Goal: Transaction & Acquisition: Obtain resource

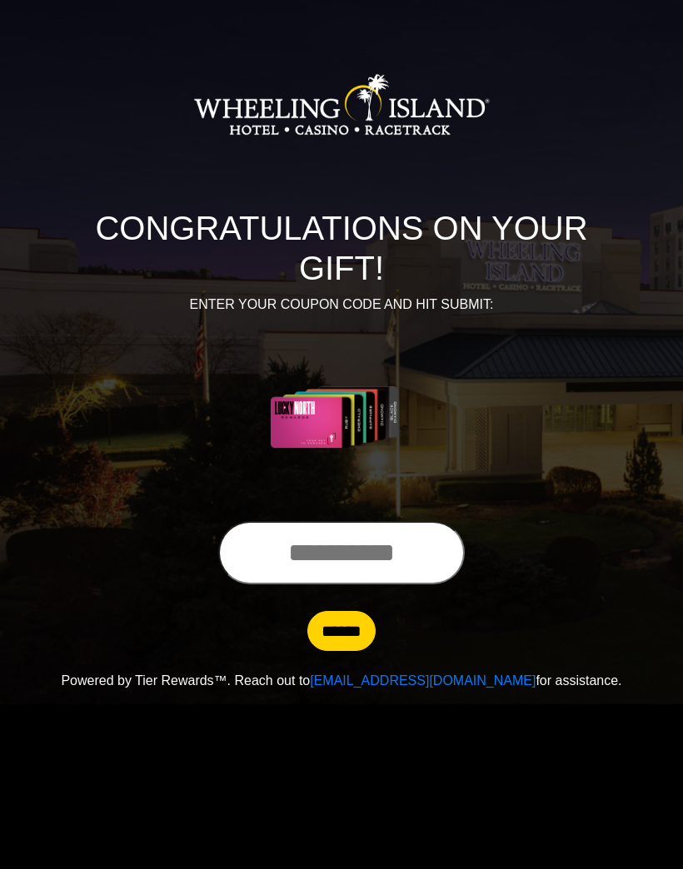
click at [379, 554] on input "text" at bounding box center [341, 552] width 246 height 63
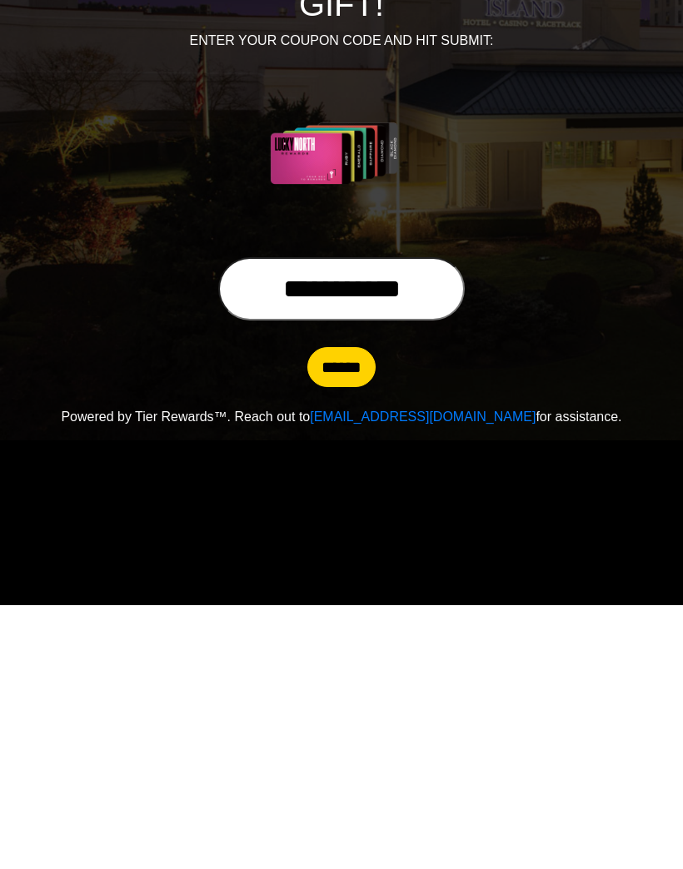
type input "**********"
click at [340, 611] on input "******" at bounding box center [341, 631] width 68 height 40
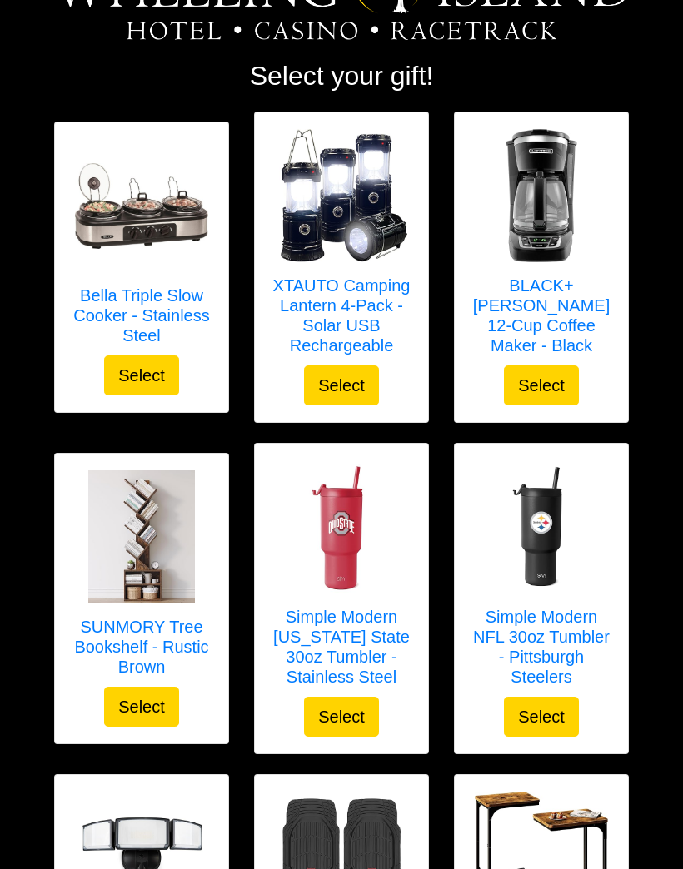
scroll to position [118, 0]
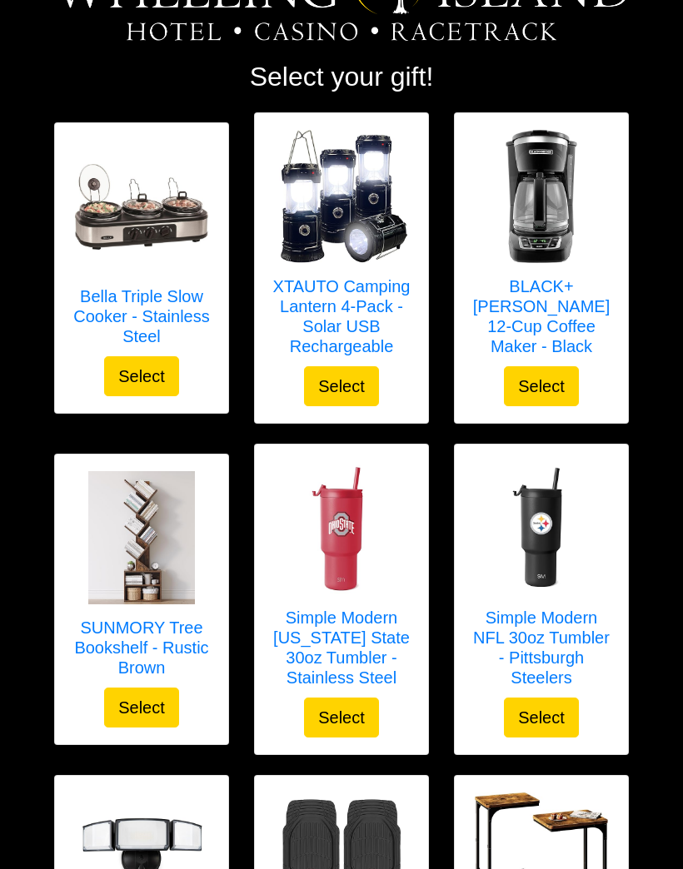
click at [62, 645] on div "SUNMORY Tree Bookshelf - Rustic Brown Select" at bounding box center [141, 600] width 173 height 290
click at [302, 540] on img at bounding box center [341, 528] width 133 height 133
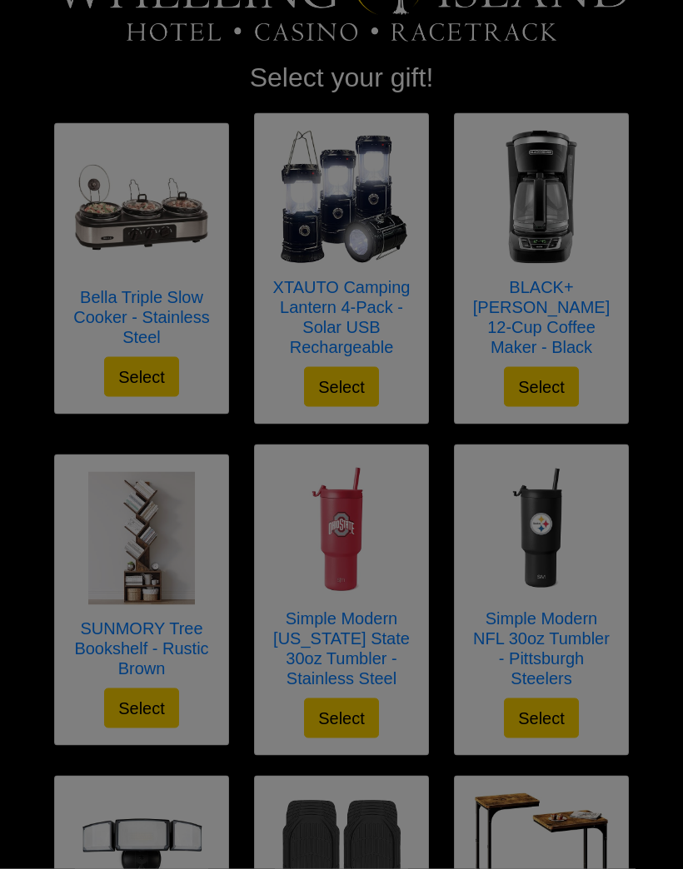
scroll to position [119, 0]
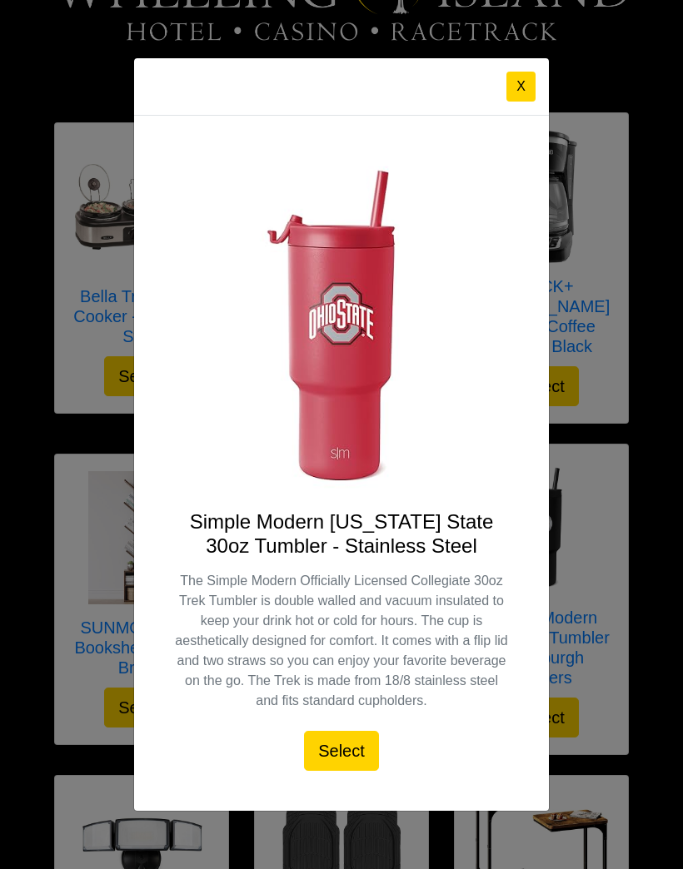
click at [511, 102] on button "X" at bounding box center [520, 87] width 29 height 30
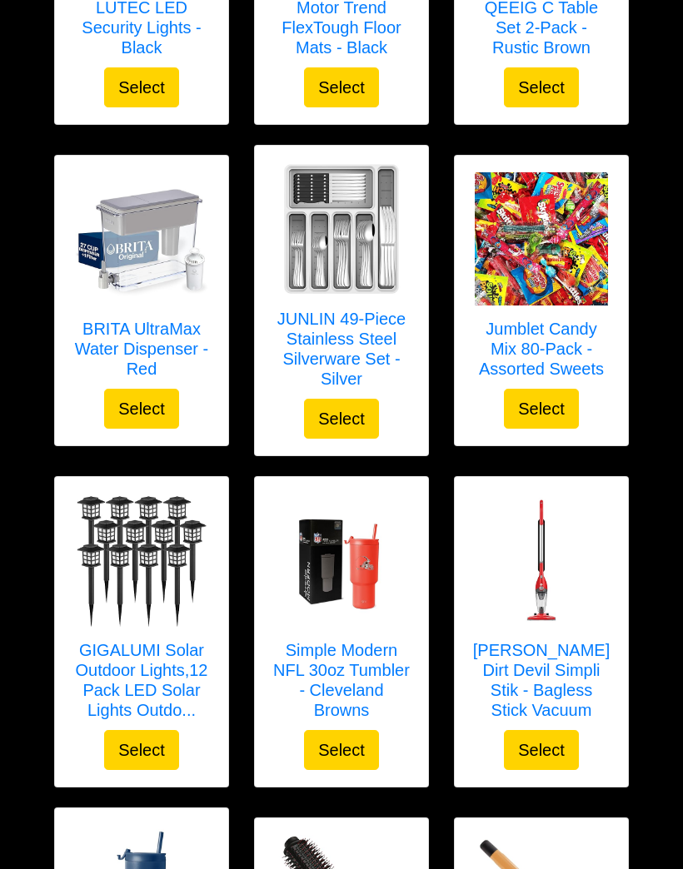
scroll to position [1160, 0]
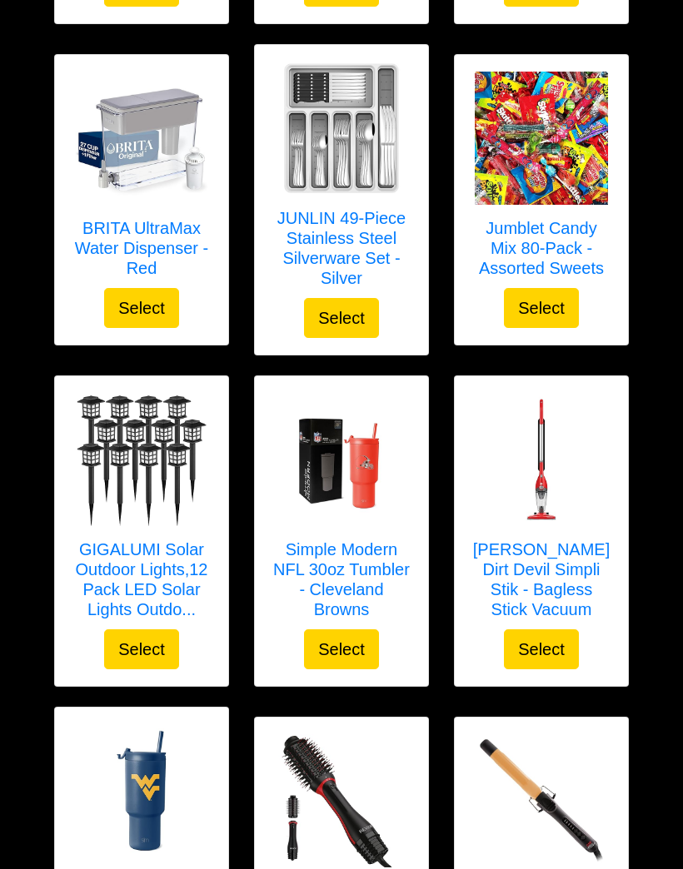
click at [317, 485] on img at bounding box center [341, 460] width 133 height 133
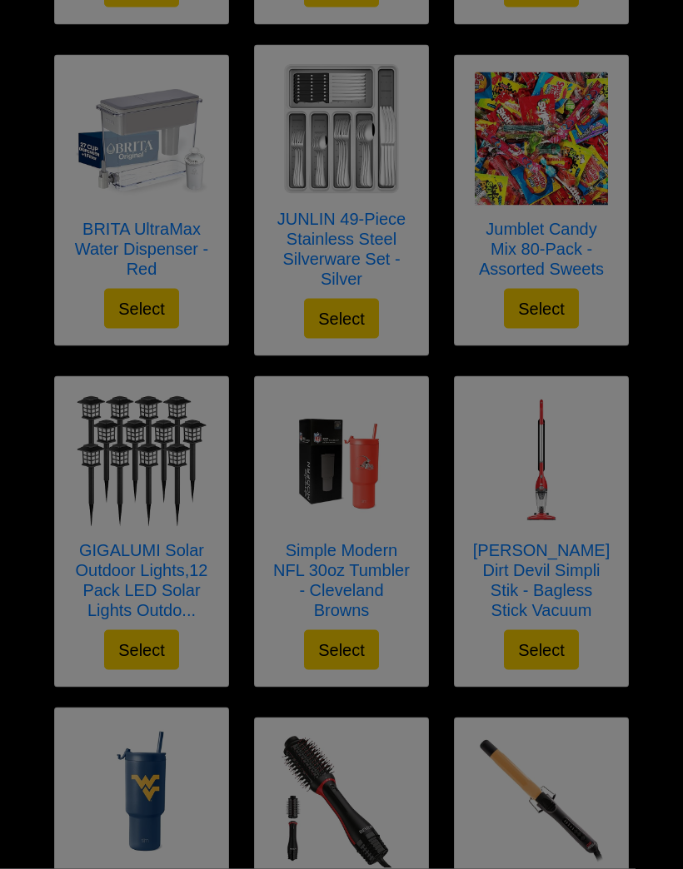
scroll to position [1161, 0]
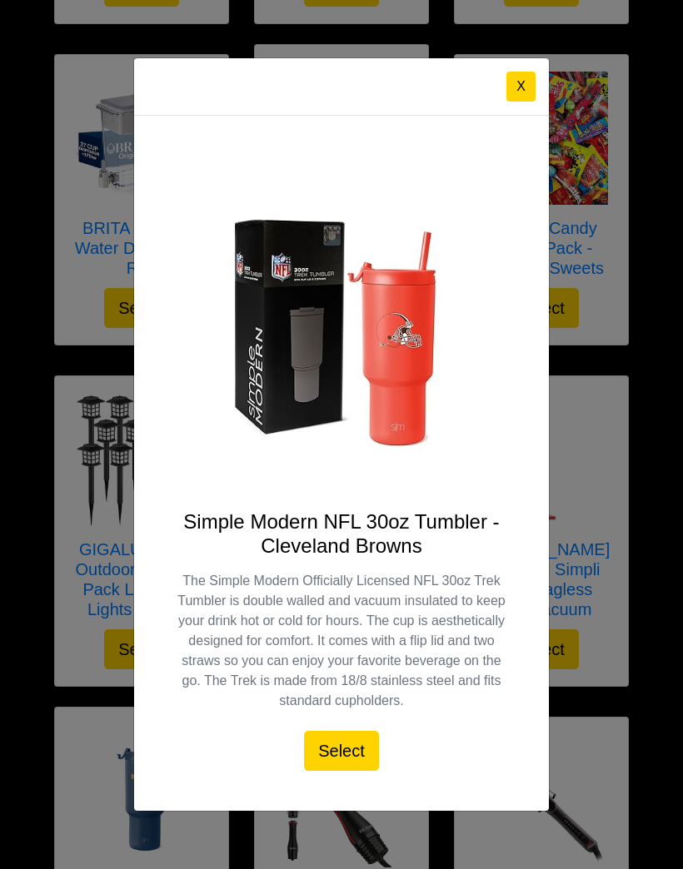
click at [511, 102] on button "X" at bounding box center [520, 87] width 29 height 30
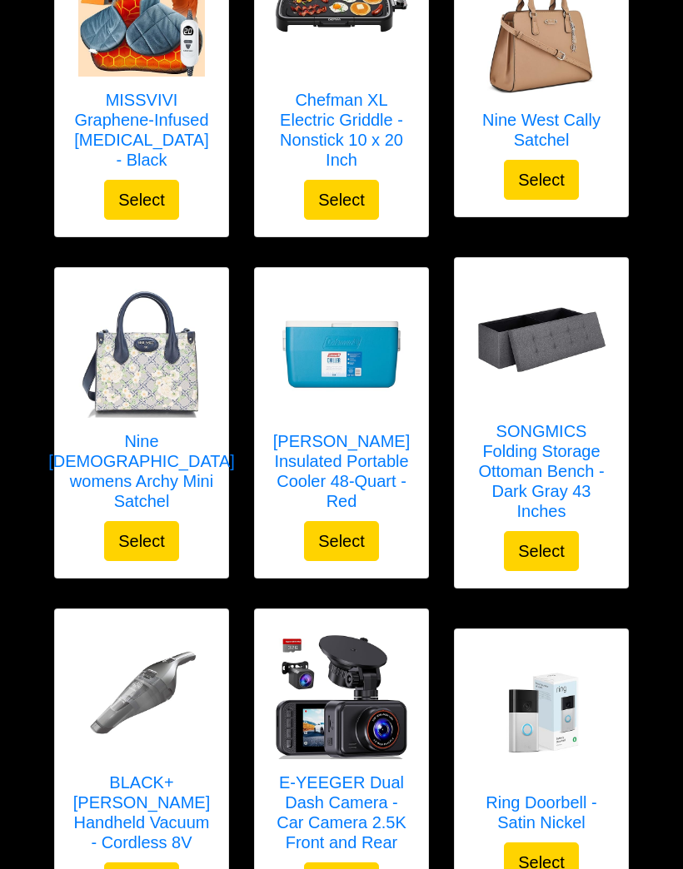
scroll to position [2605, 0]
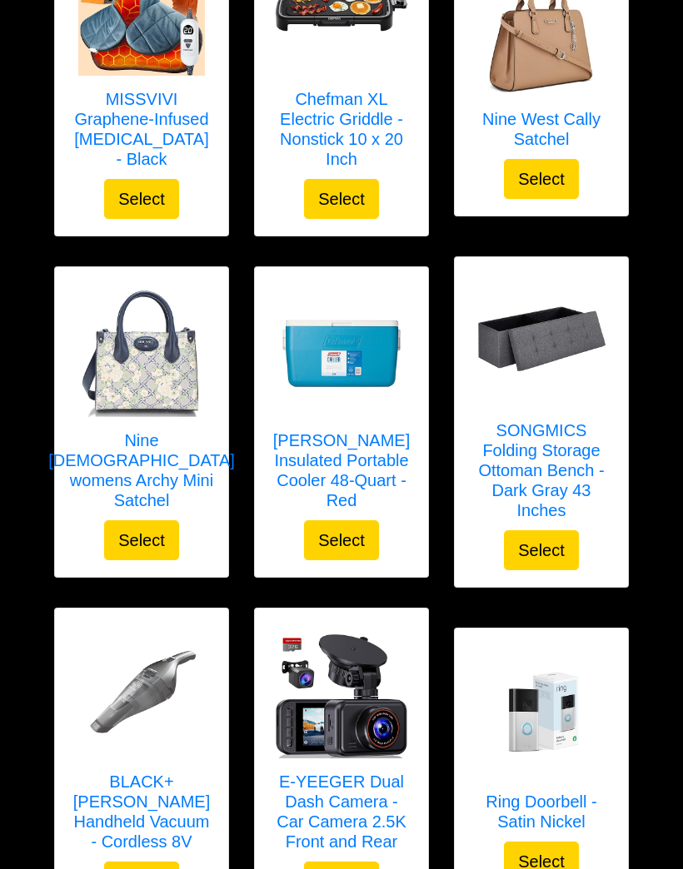
click at [529, 366] on img at bounding box center [540, 341] width 133 height 133
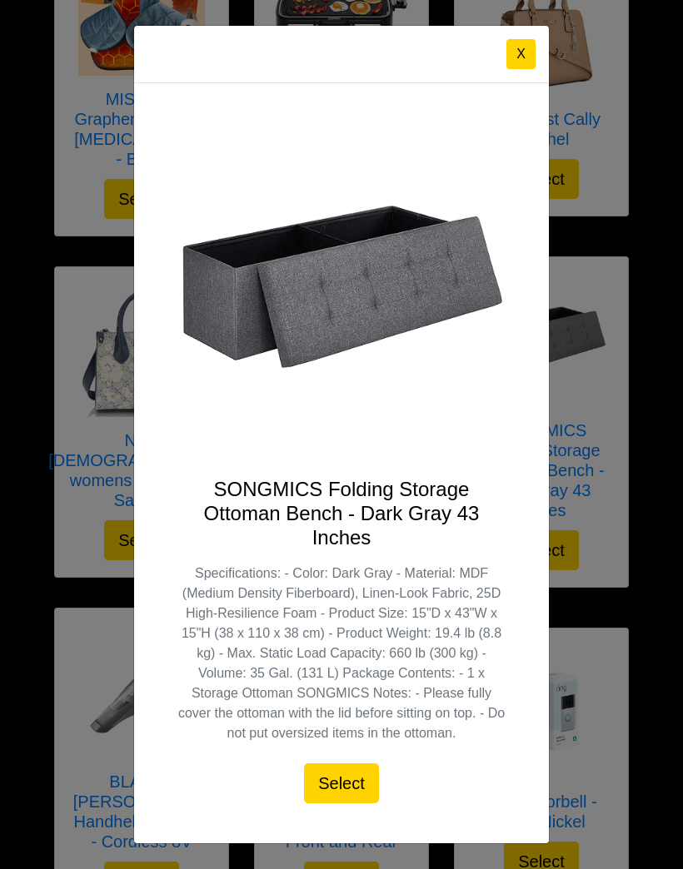
click at [521, 69] on button "X" at bounding box center [520, 54] width 29 height 30
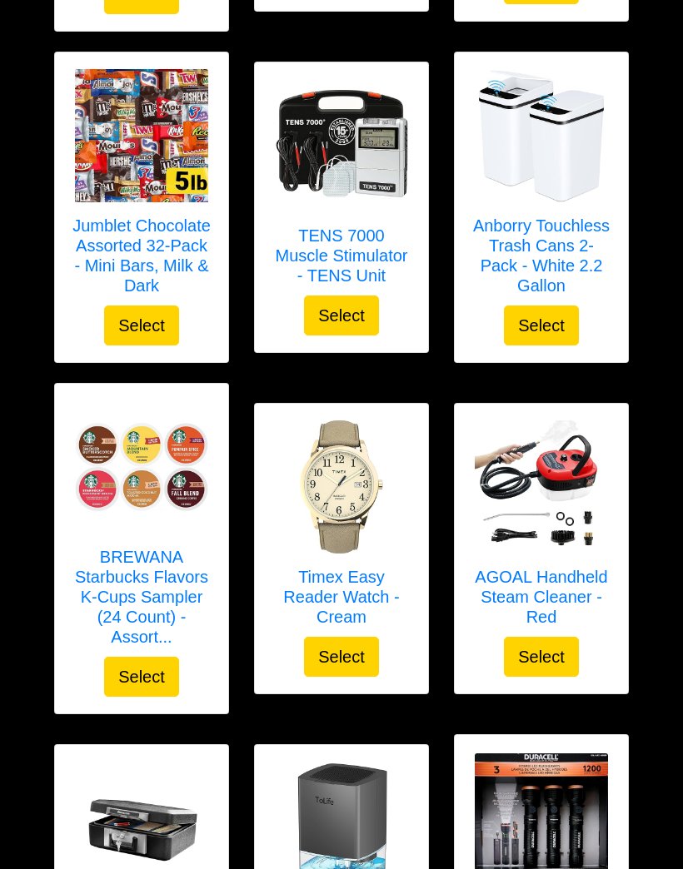
scroll to position [3866, 0]
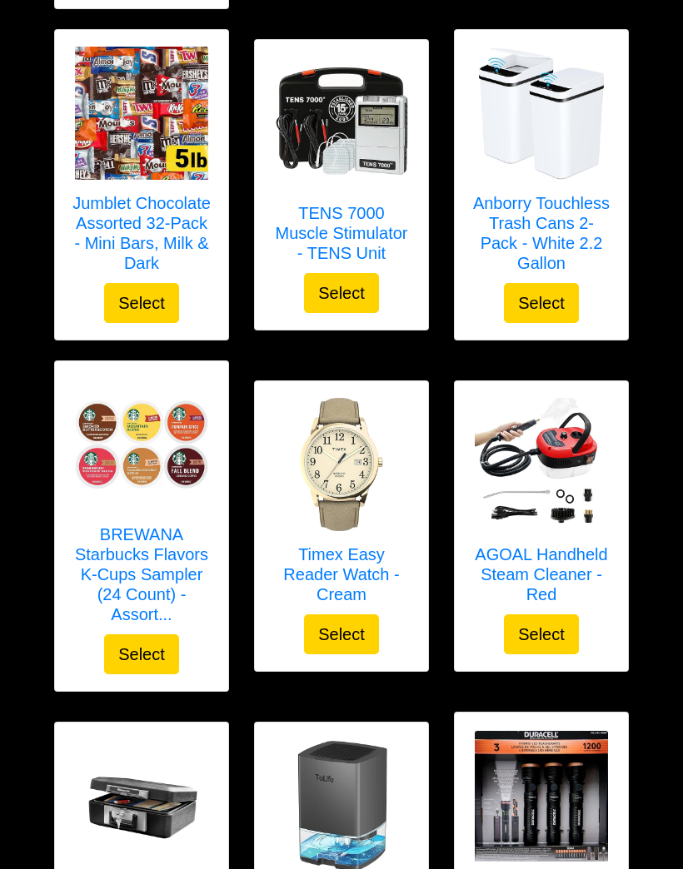
click at [539, 423] on img at bounding box center [540, 465] width 133 height 133
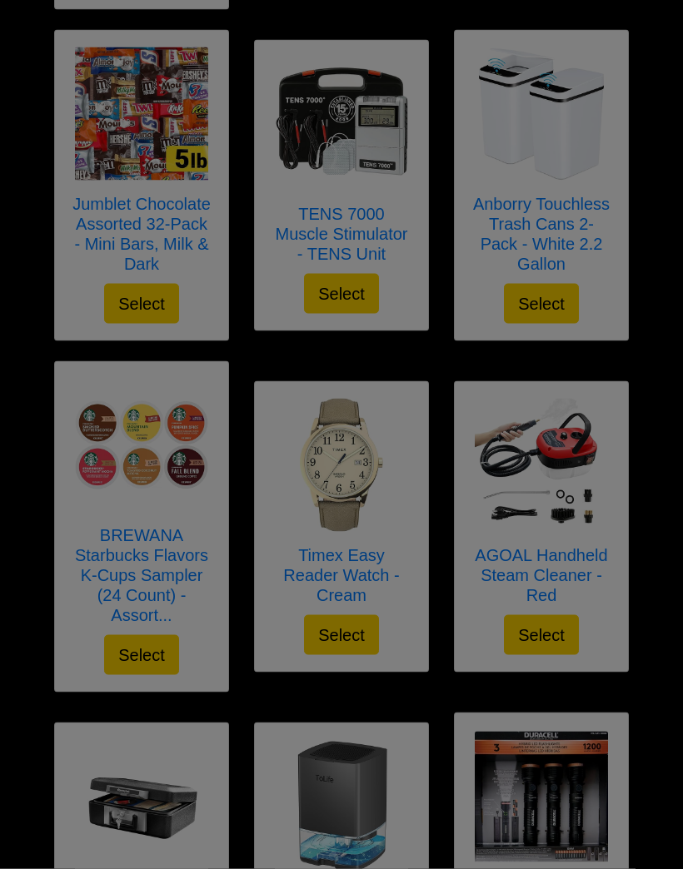
scroll to position [3866, 0]
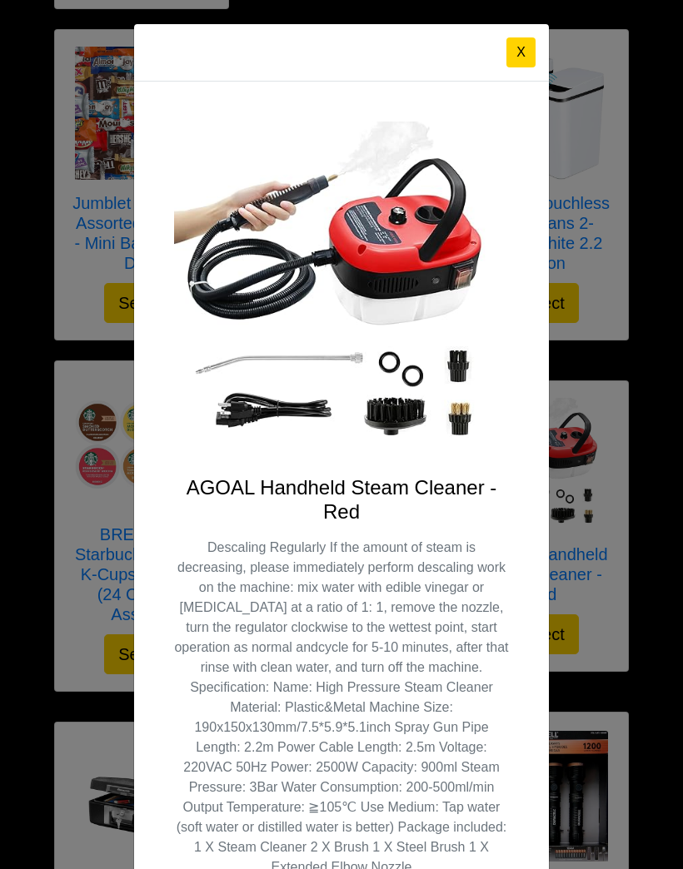
click at [19, 621] on div "X AGOAL Handheld Steam Cleaner - Red Select" at bounding box center [341, 434] width 683 height 869
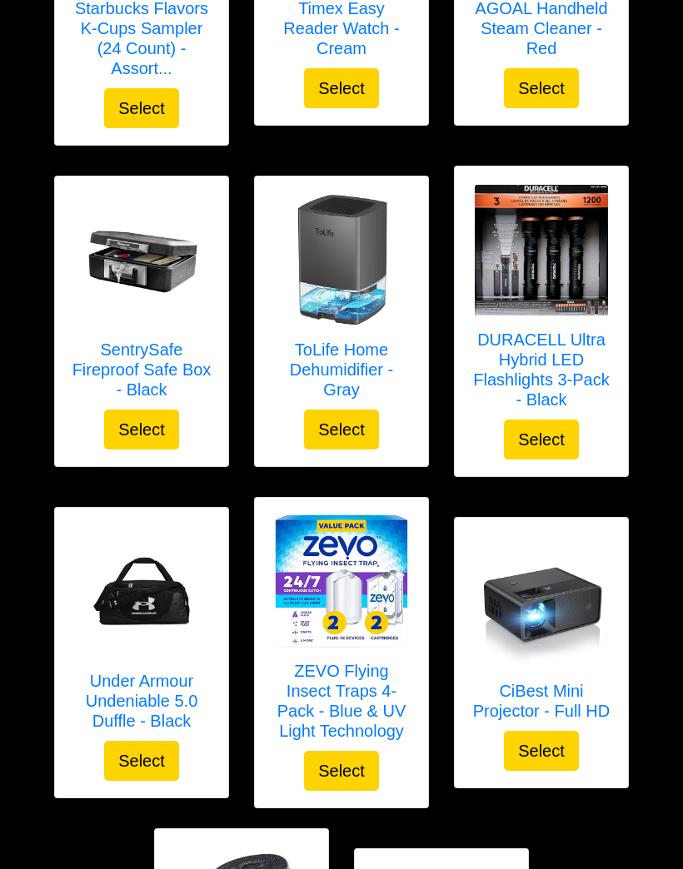
scroll to position [4413, 0]
click at [545, 534] on img at bounding box center [540, 600] width 133 height 133
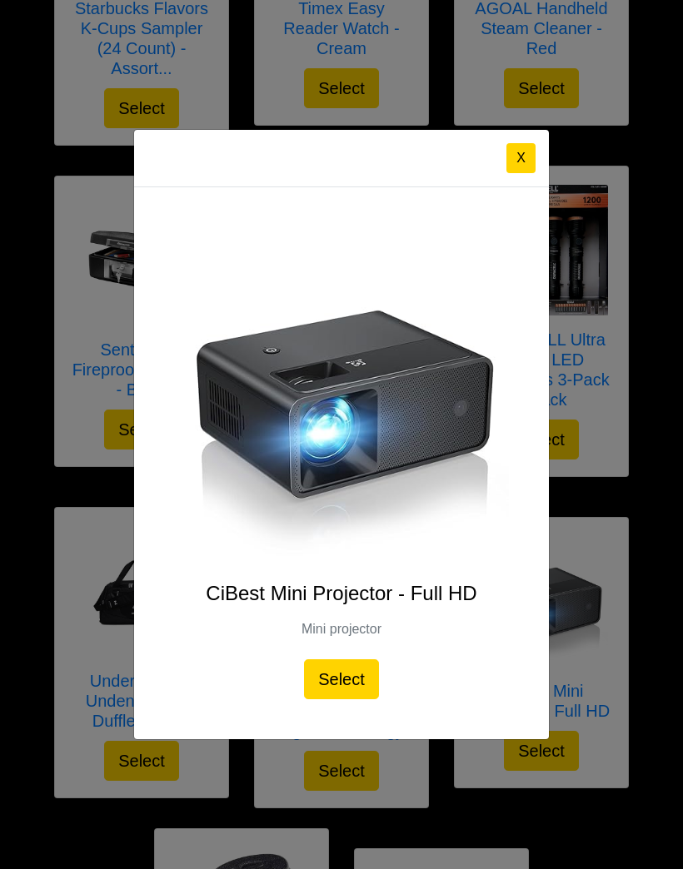
click at [517, 173] on button "X" at bounding box center [520, 158] width 29 height 30
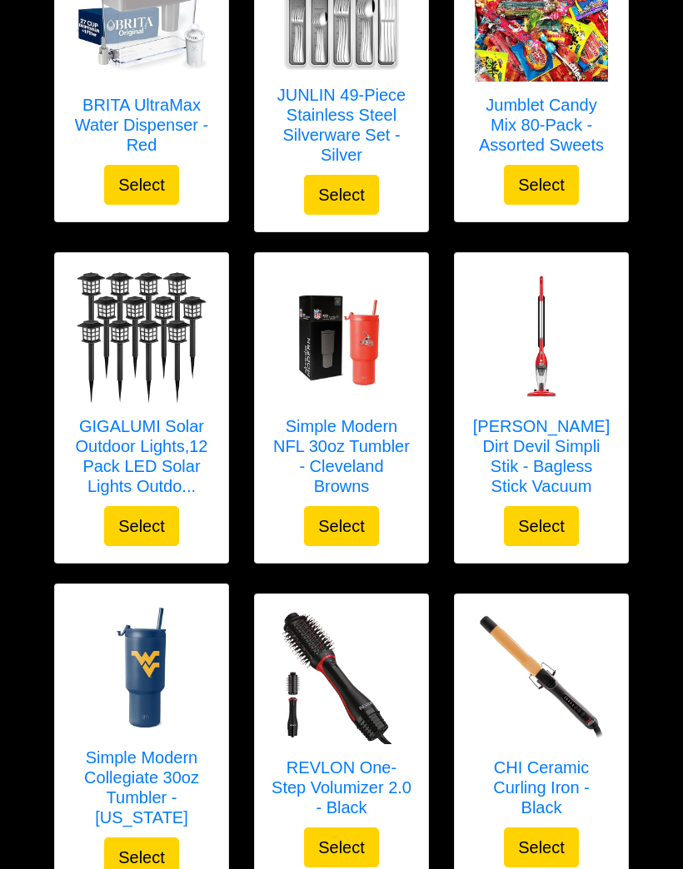
scroll to position [1284, 0]
click at [494, 340] on img at bounding box center [540, 337] width 133 height 133
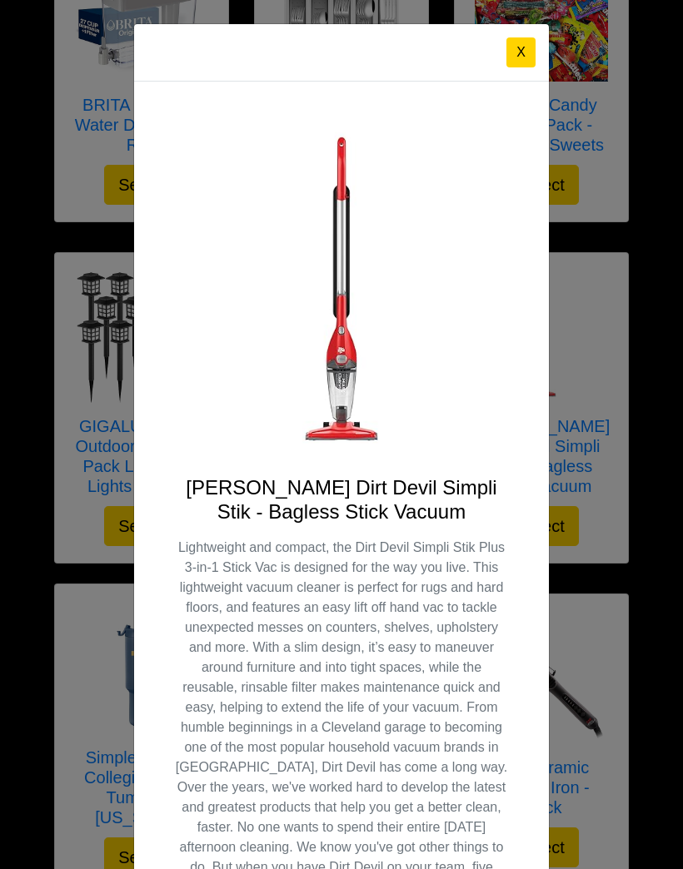
click at [513, 62] on button "X" at bounding box center [520, 52] width 29 height 30
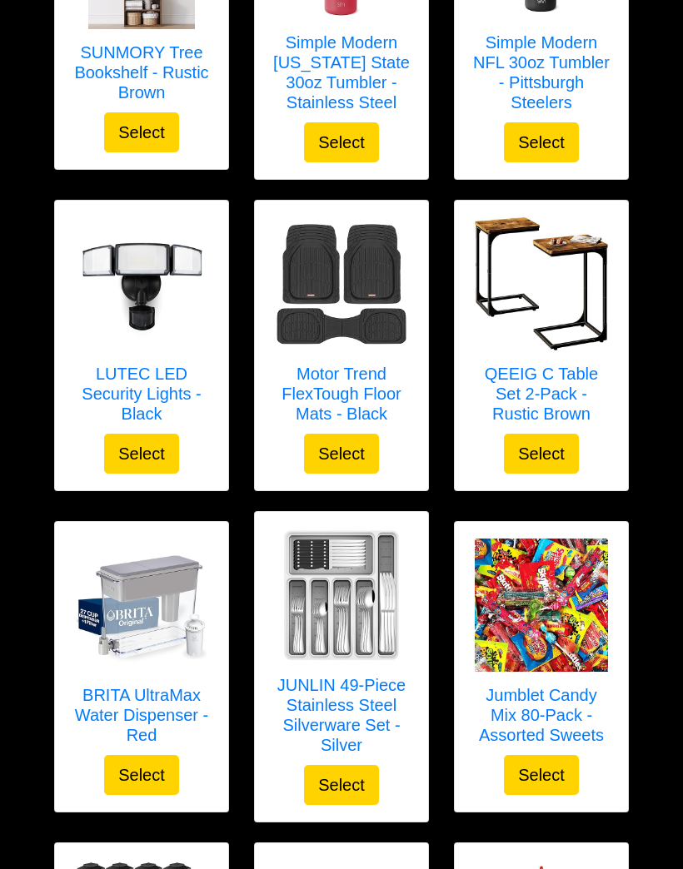
scroll to position [689, 0]
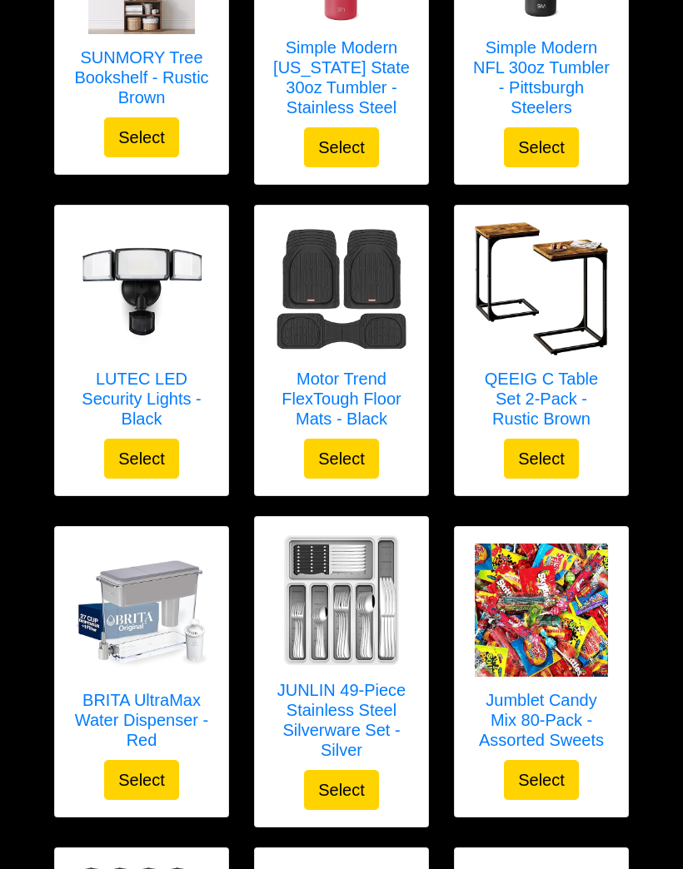
click at [541, 320] on img at bounding box center [540, 288] width 133 height 133
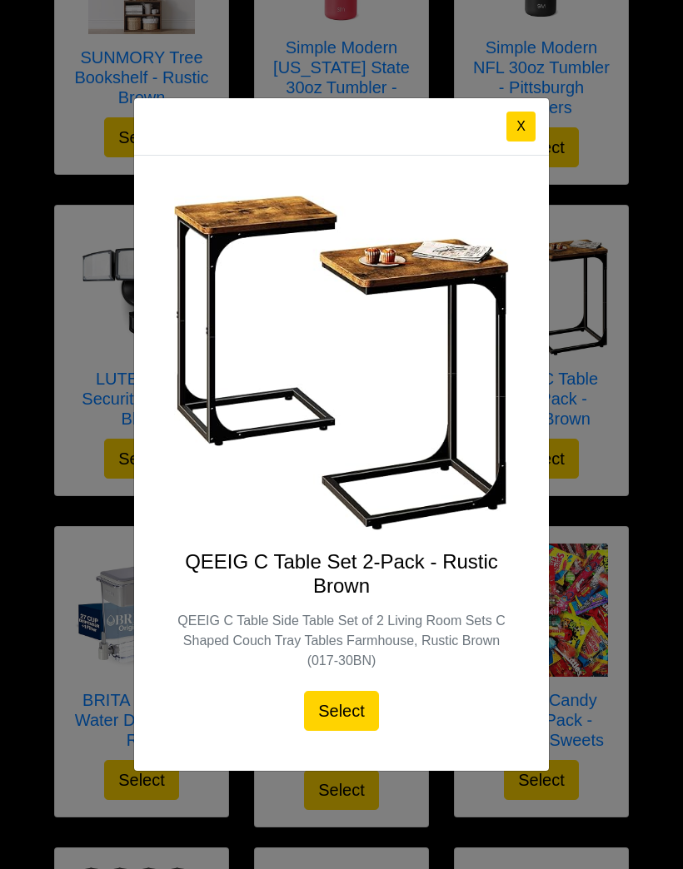
click at [525, 124] on button "X" at bounding box center [520, 127] width 29 height 30
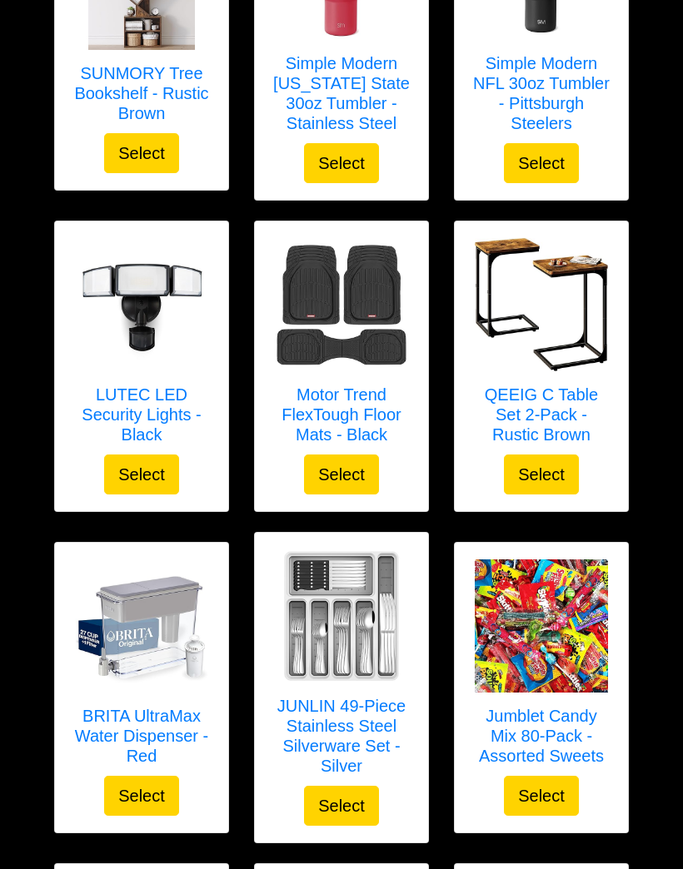
scroll to position [670, 0]
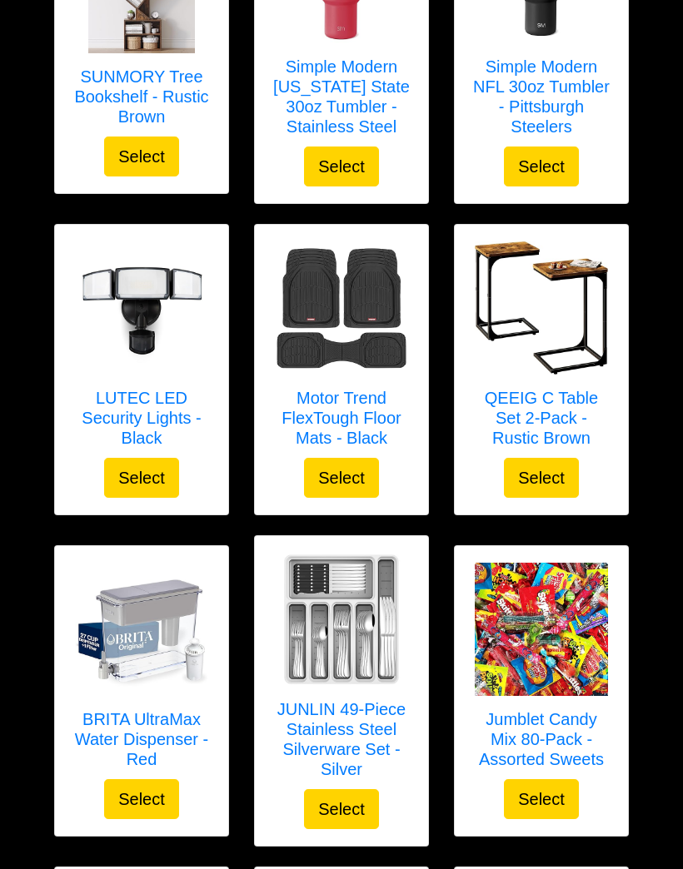
click at [531, 350] on img at bounding box center [540, 307] width 133 height 133
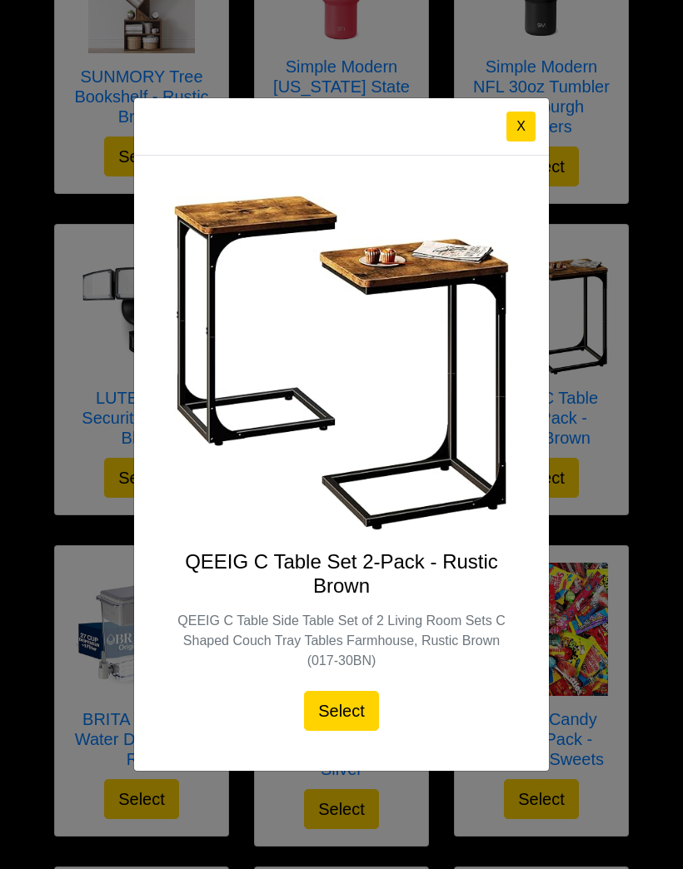
click at [510, 142] on button "X" at bounding box center [520, 127] width 29 height 30
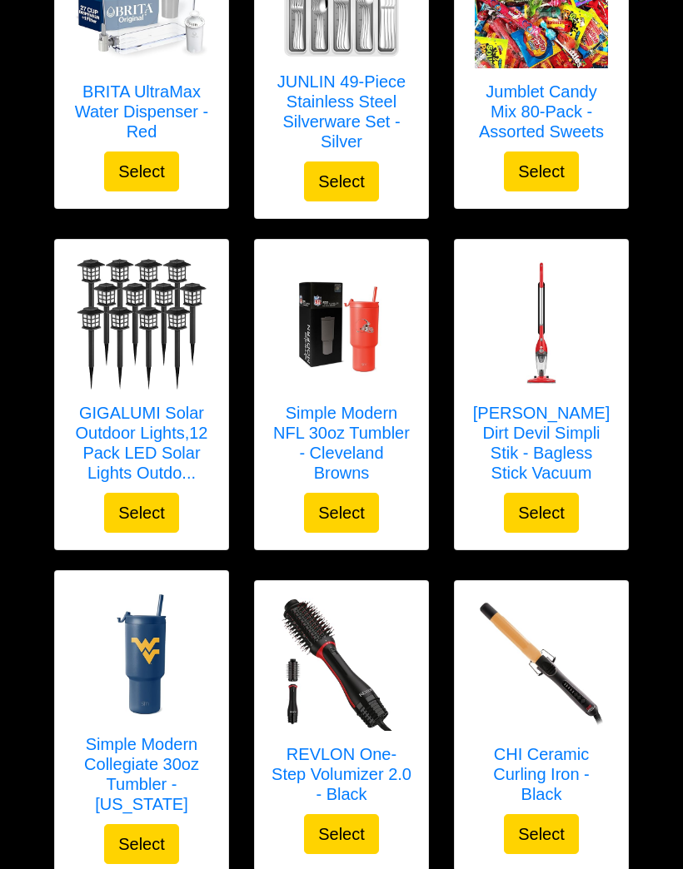
scroll to position [1392, 0]
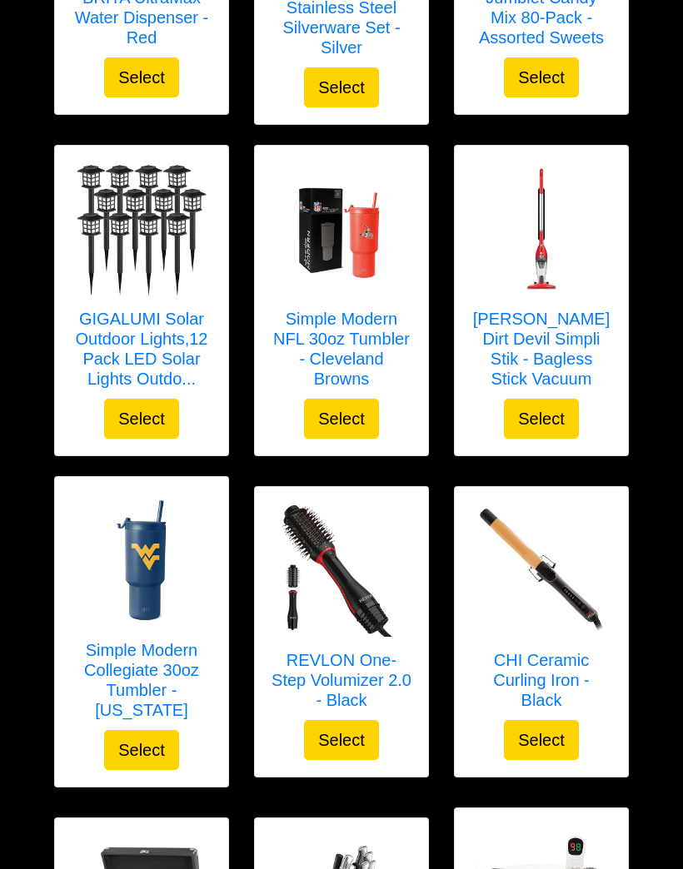
click at [508, 598] on img at bounding box center [540, 570] width 133 height 133
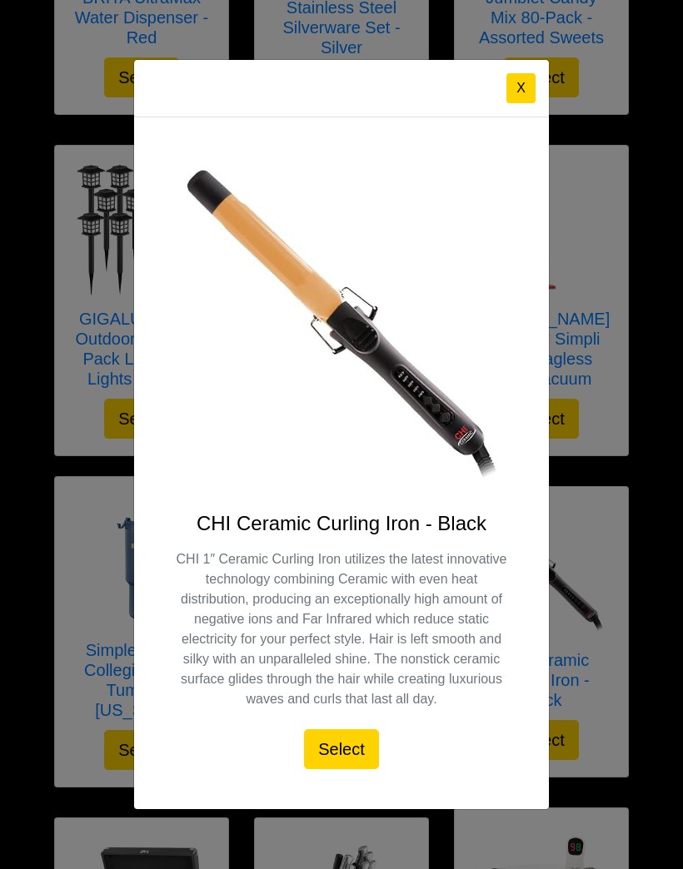
click at [509, 103] on button "X" at bounding box center [520, 88] width 29 height 30
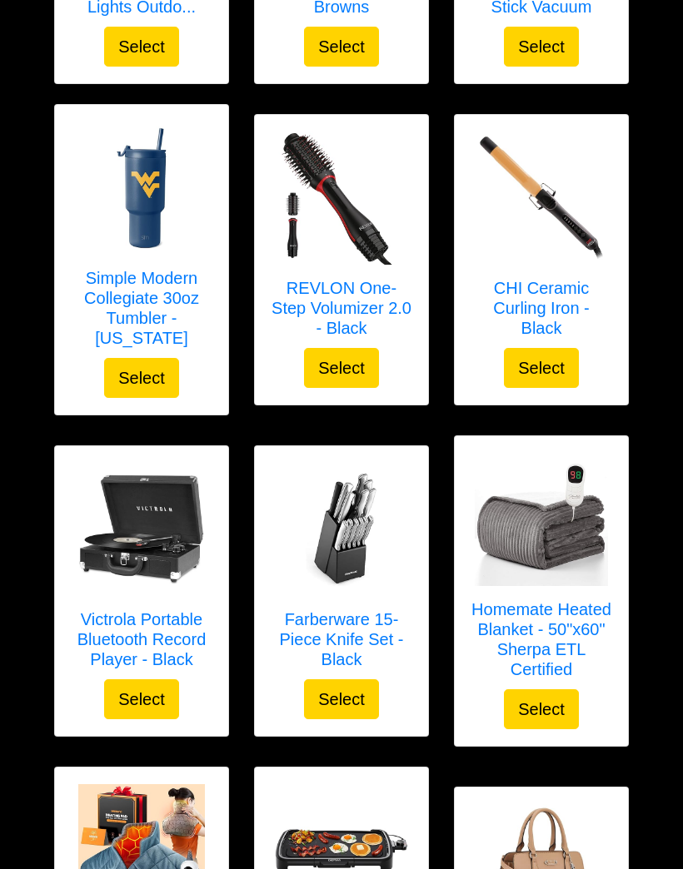
scroll to position [1764, 0]
click at [100, 510] on img at bounding box center [141, 529] width 133 height 133
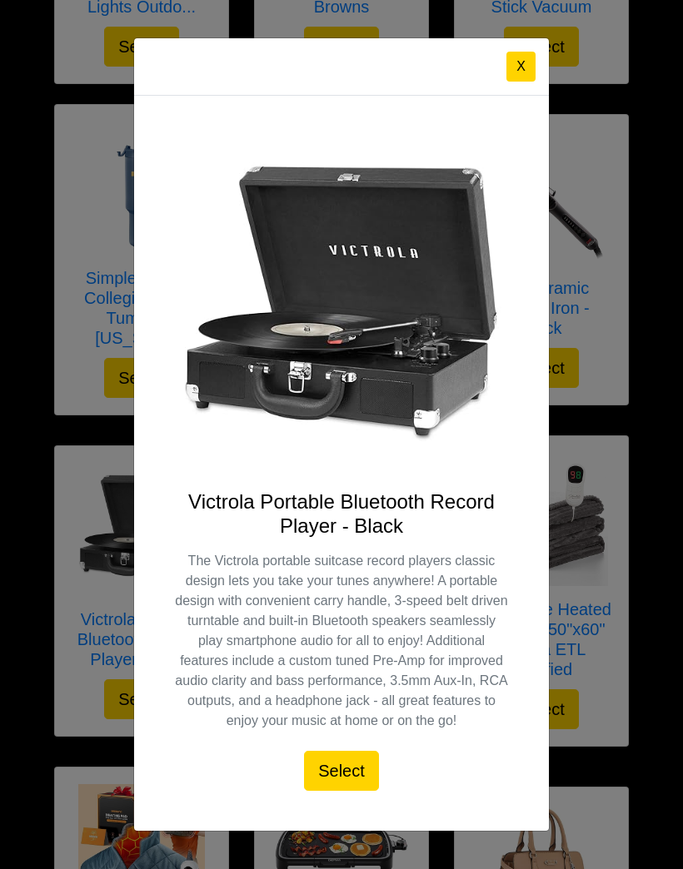
click at [519, 82] on button "X" at bounding box center [520, 67] width 29 height 30
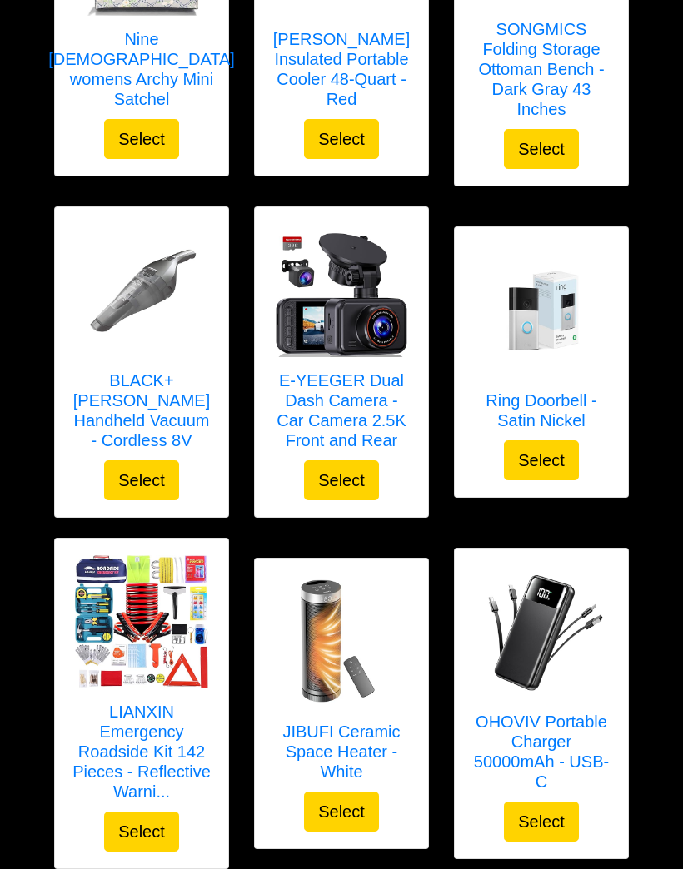
scroll to position [3007, 0]
click at [139, 639] on img at bounding box center [141, 621] width 133 height 133
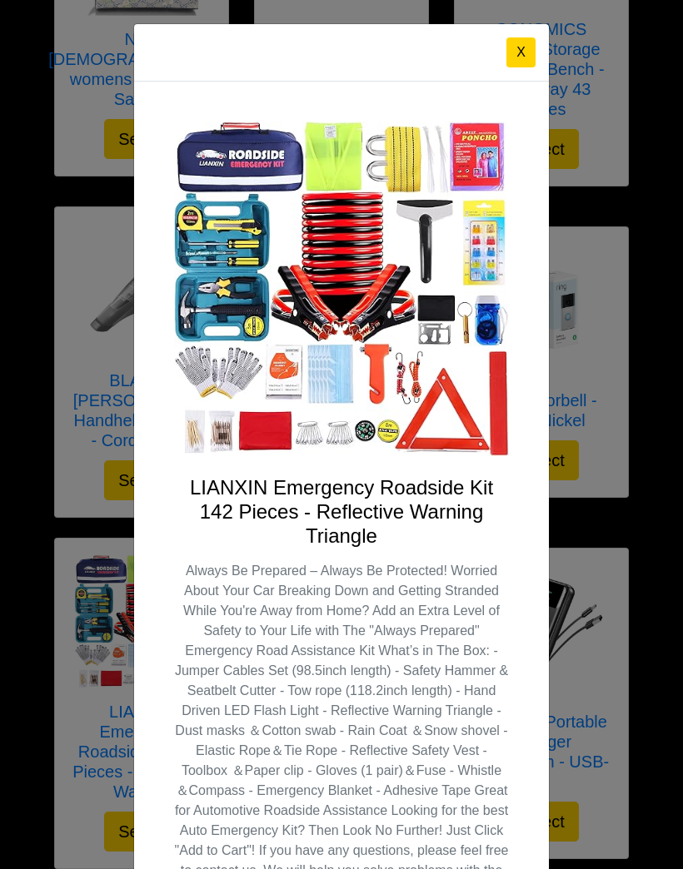
click at [517, 50] on button "X" at bounding box center [520, 52] width 29 height 30
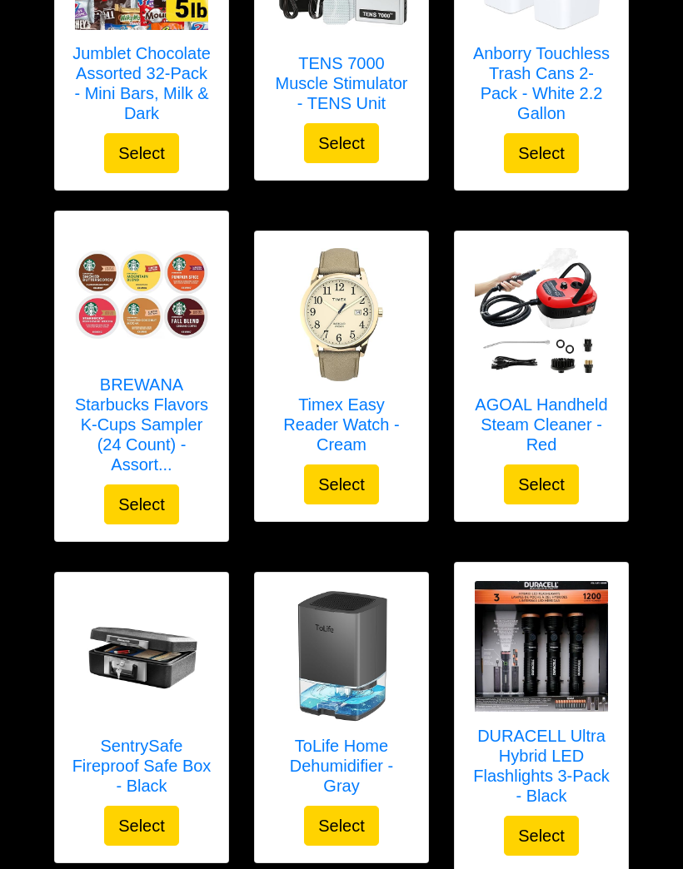
scroll to position [4008, 0]
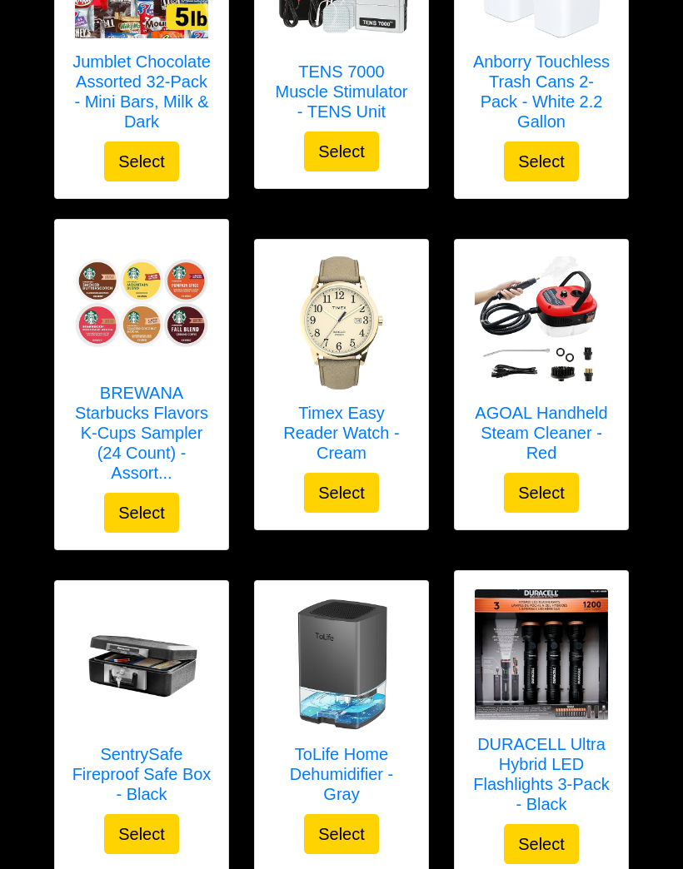
click at [539, 333] on img at bounding box center [540, 322] width 133 height 133
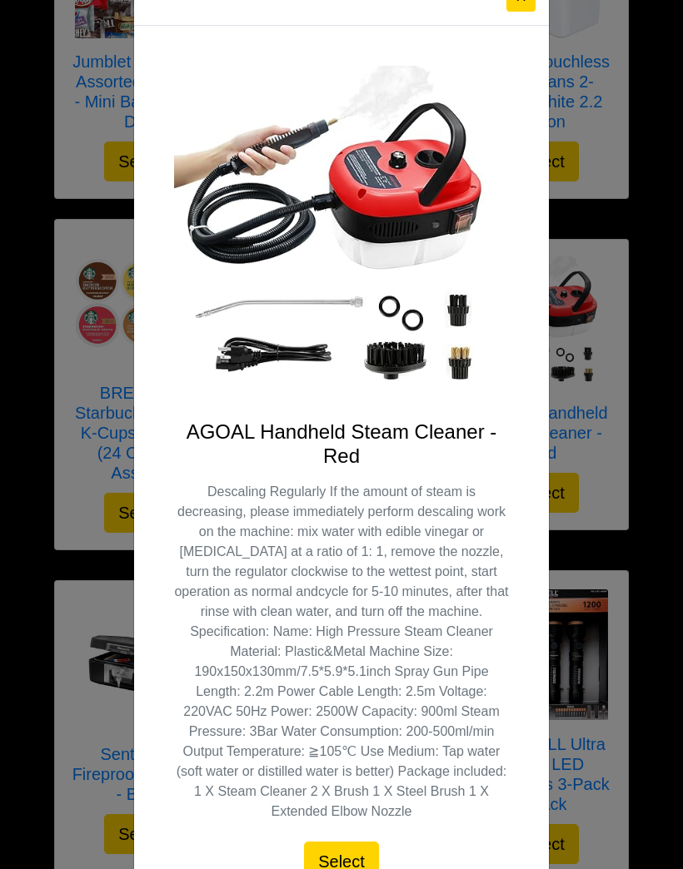
scroll to position [56, 0]
click at [335, 859] on button "Select" at bounding box center [341, 862] width 75 height 40
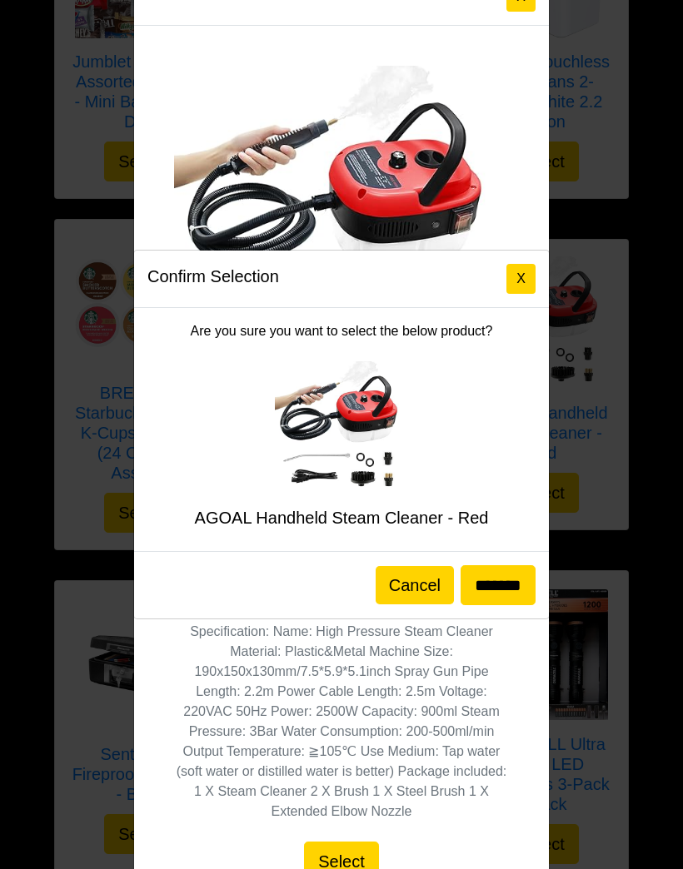
click at [486, 605] on input "*******" at bounding box center [497, 585] width 75 height 40
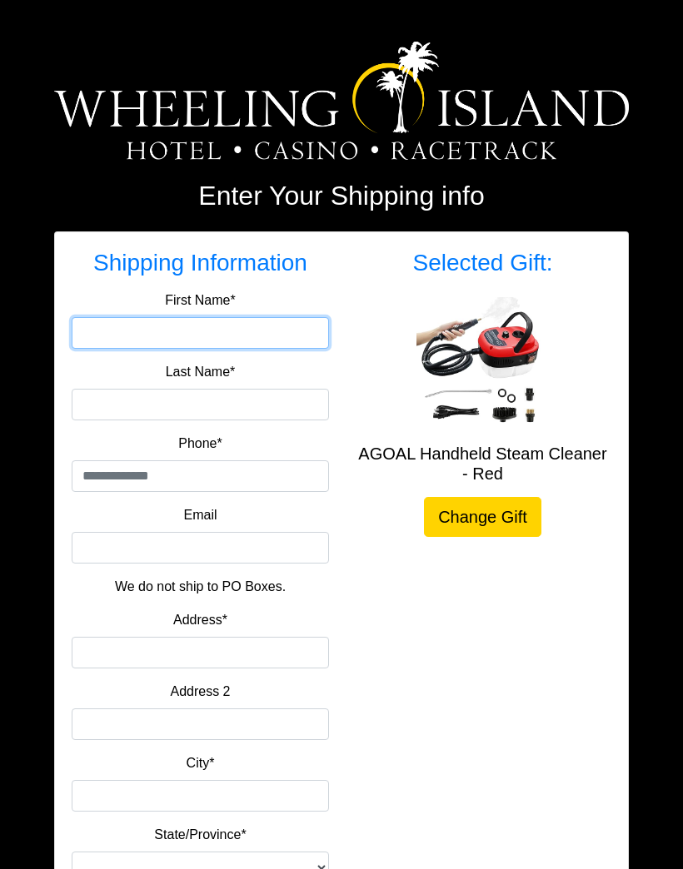
click at [166, 333] on input "First Name*" at bounding box center [200, 333] width 257 height 32
type input "*****"
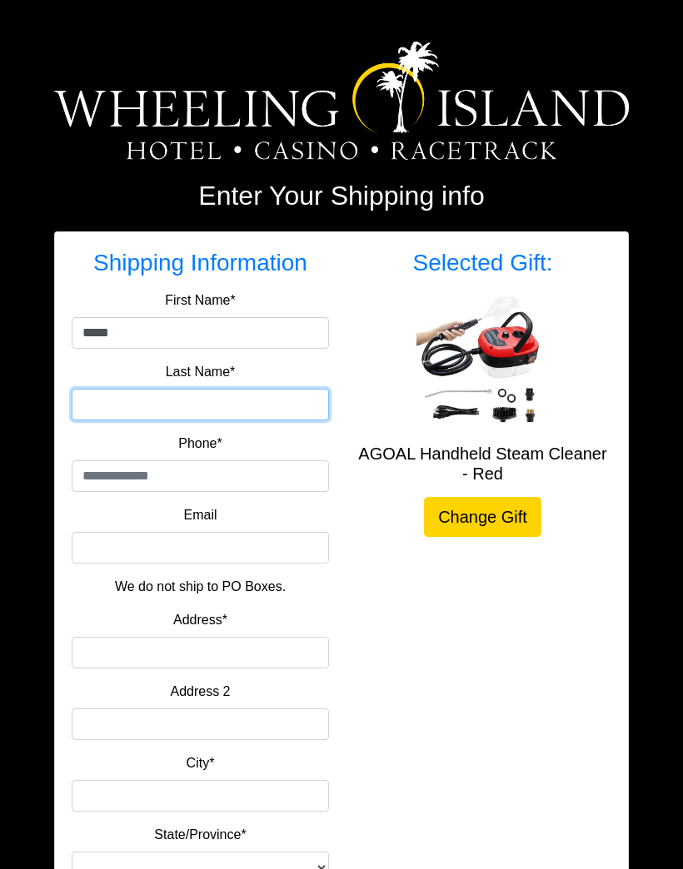
click at [151, 410] on input "Last Name*" at bounding box center [200, 405] width 257 height 32
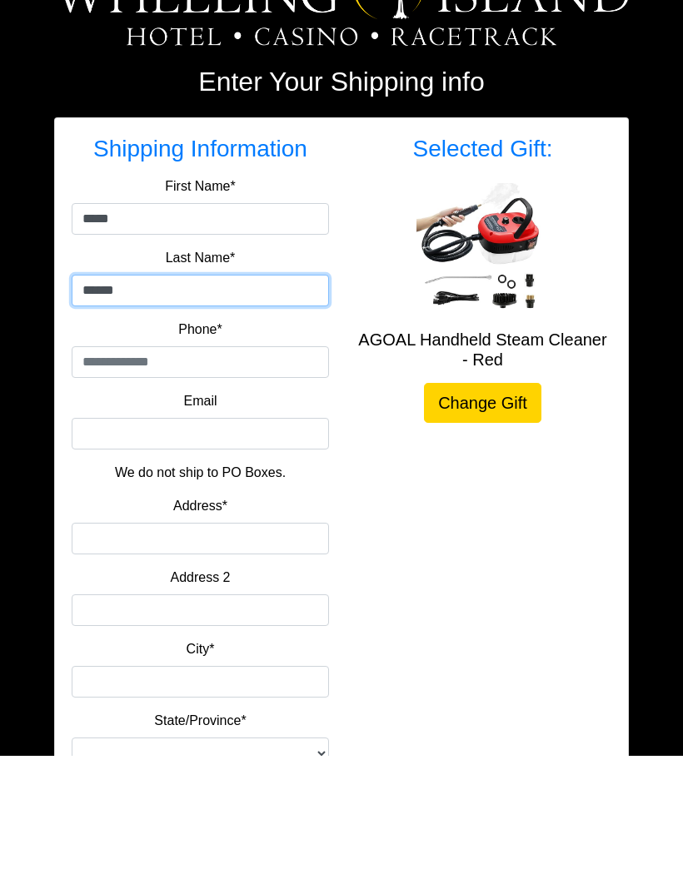
type input "******"
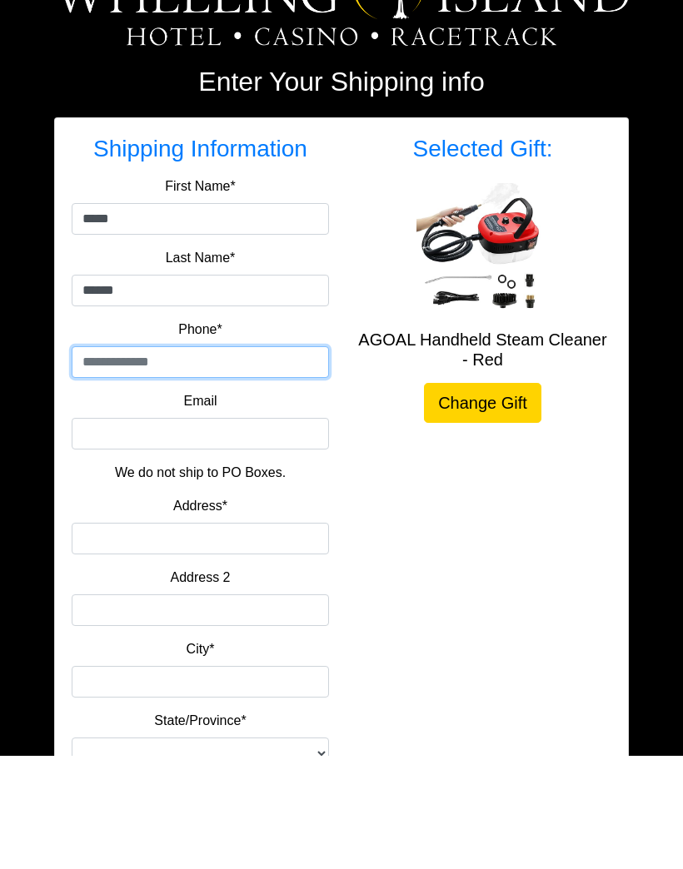
click at [93, 460] on input "tel" at bounding box center [200, 476] width 257 height 32
type input "**********"
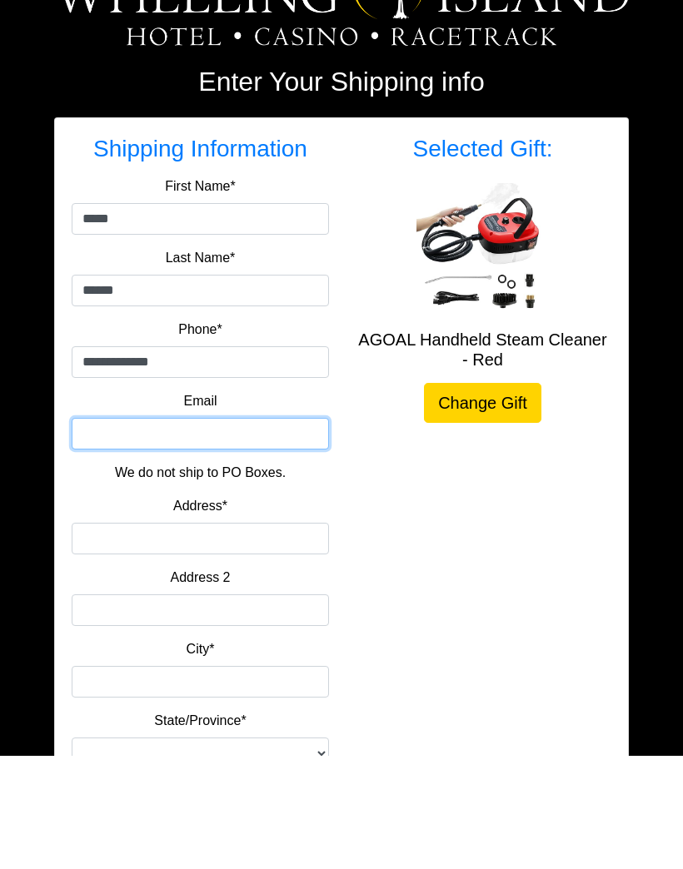
click at [130, 532] on input "Email" at bounding box center [200, 548] width 257 height 32
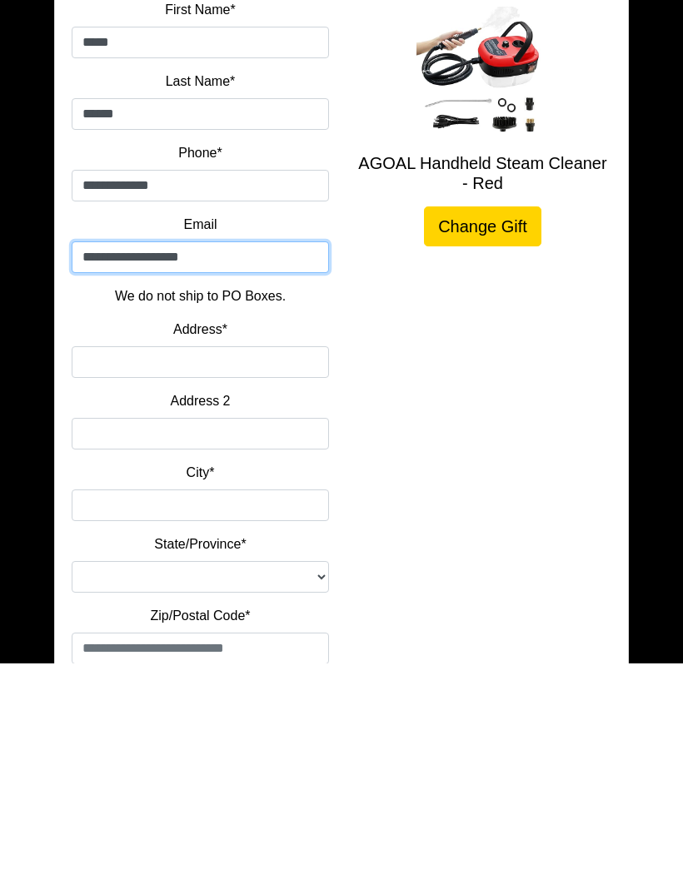
scroll to position [89, 0]
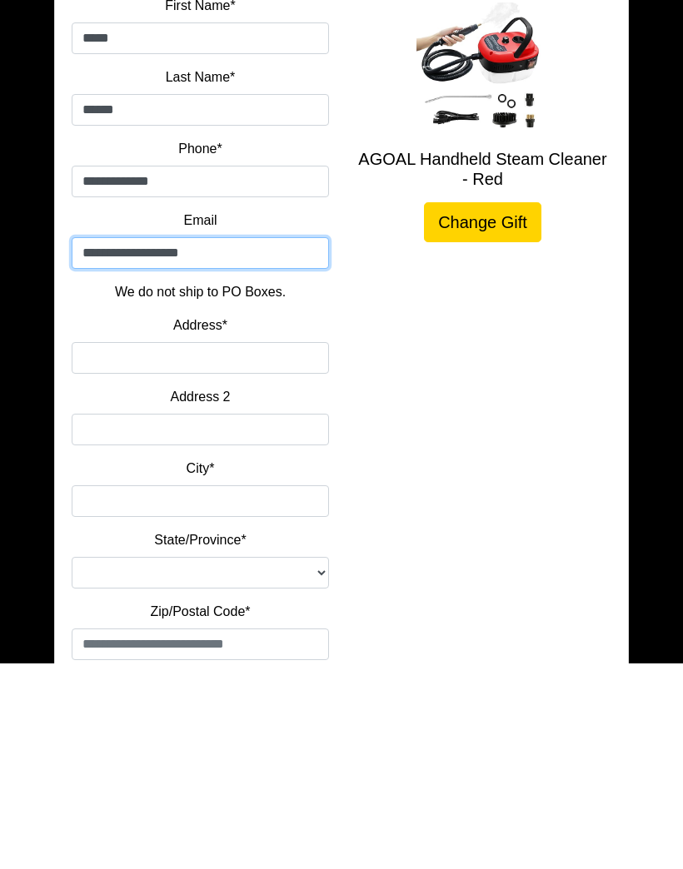
type input "**********"
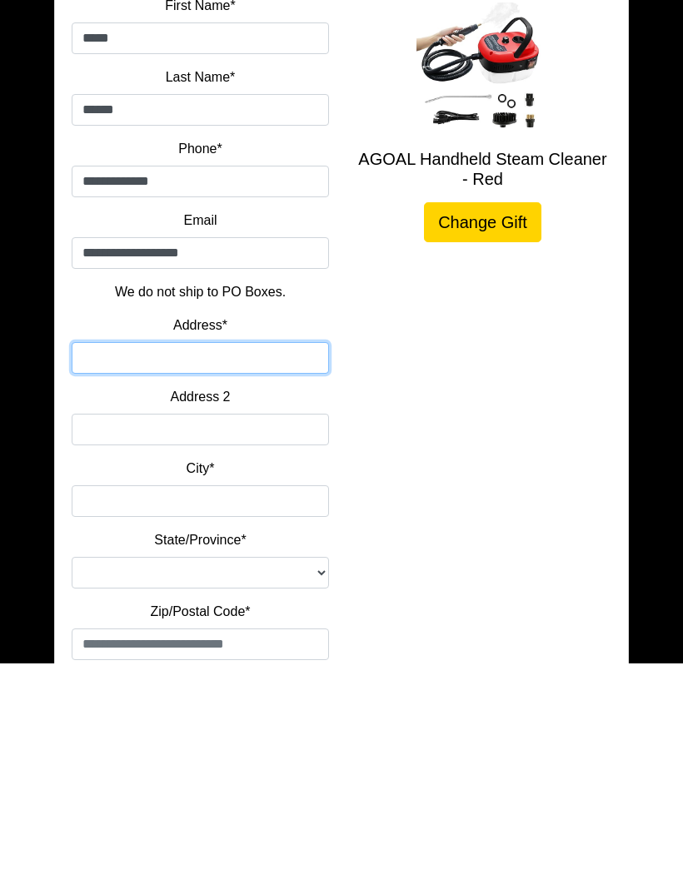
click at [129, 548] on input "Address*" at bounding box center [200, 564] width 257 height 32
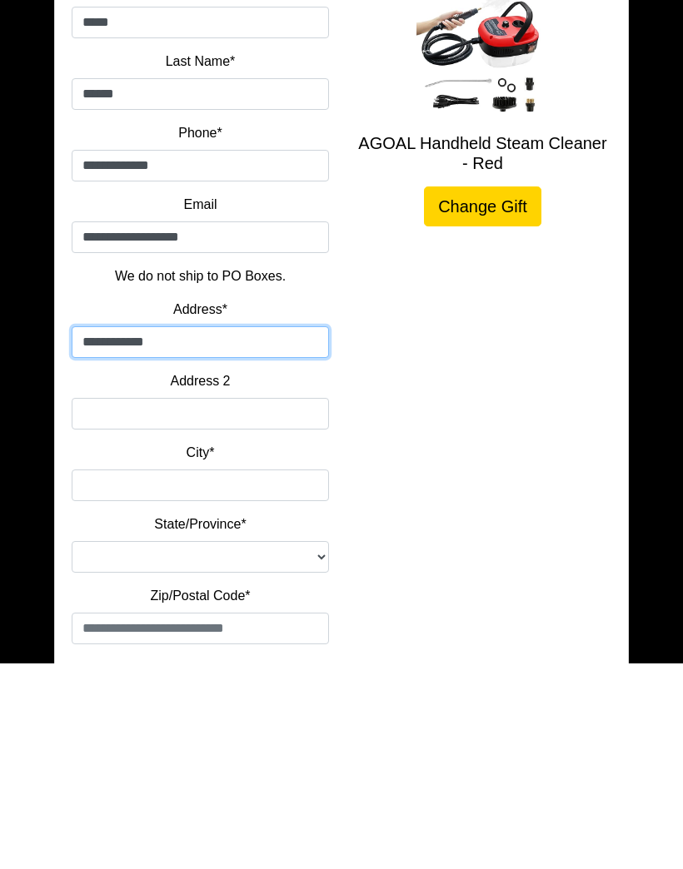
scroll to position [226, 0]
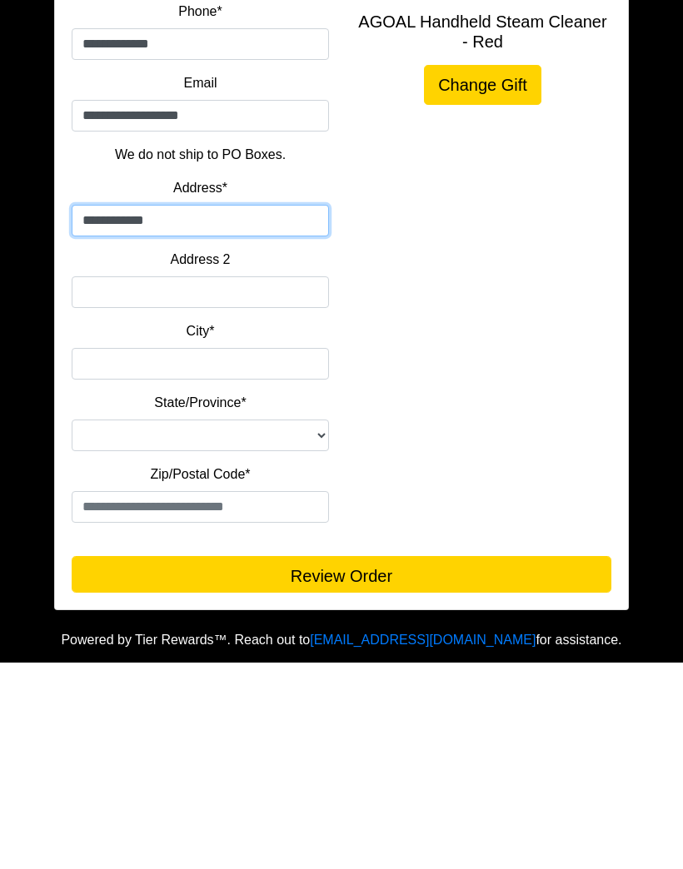
type input "**********"
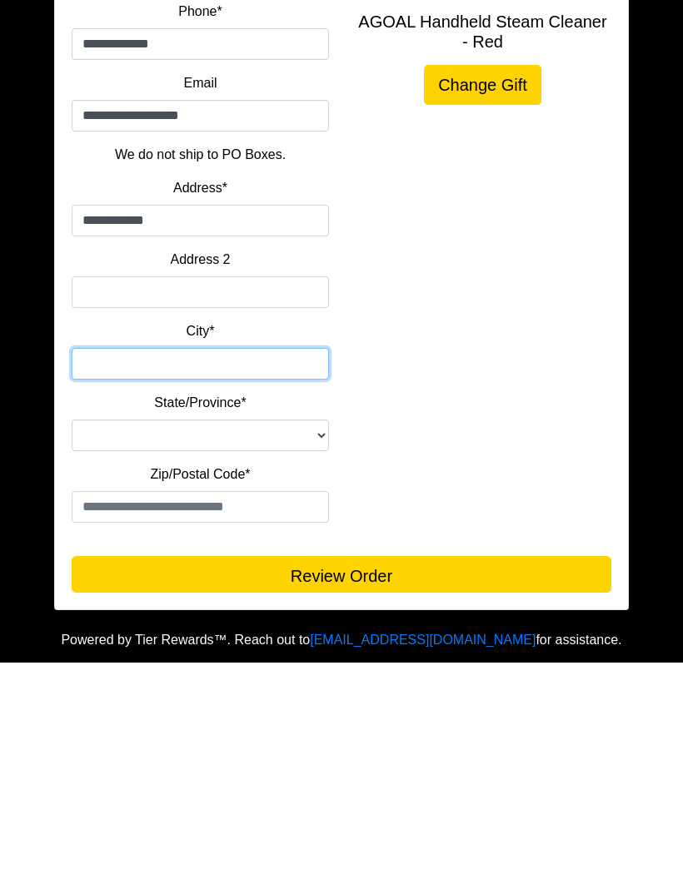
click at [116, 554] on input "City*" at bounding box center [200, 570] width 257 height 32
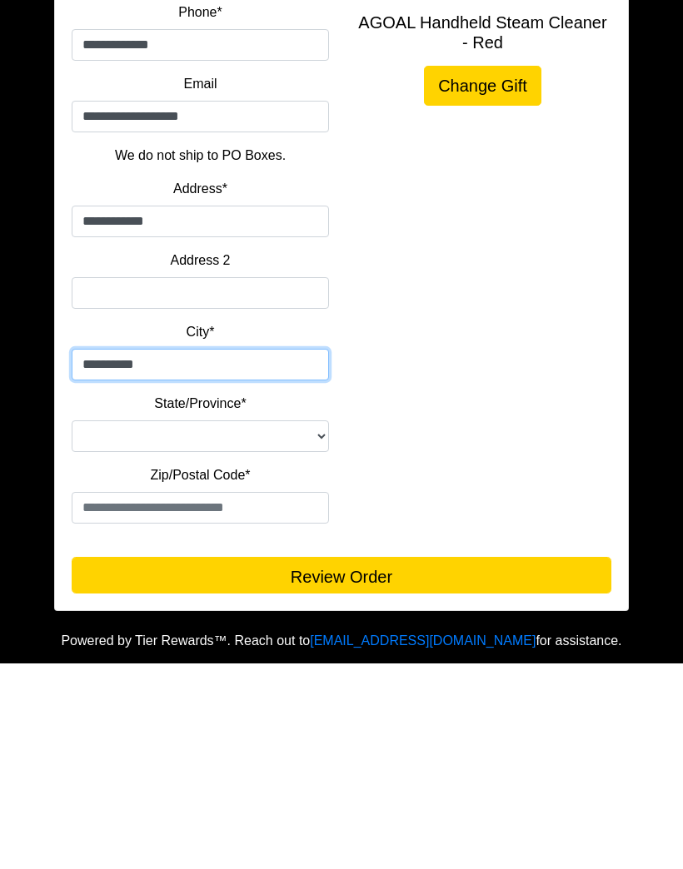
type input "**********"
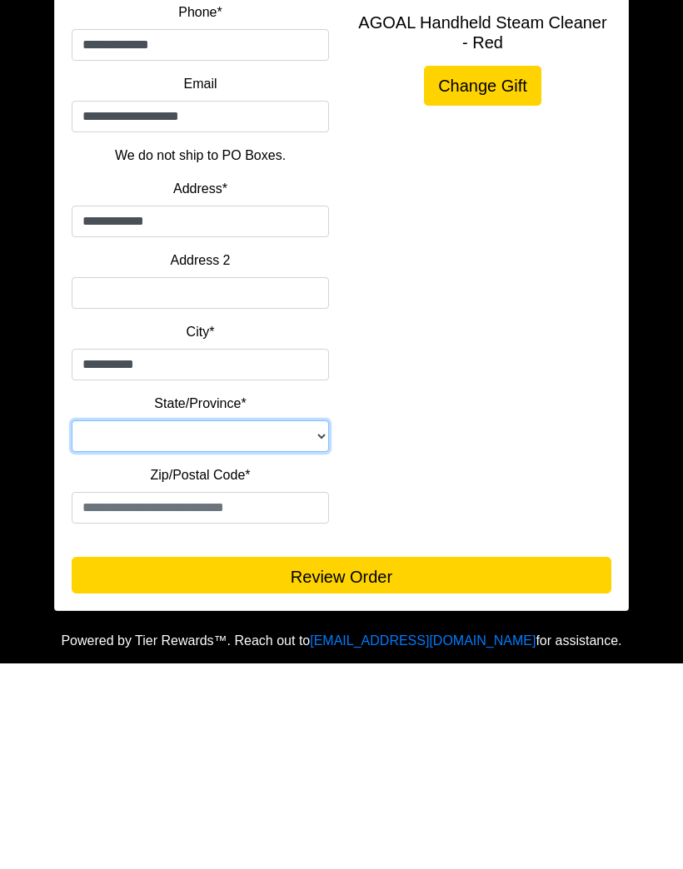
click at [126, 626] on select "**********" at bounding box center [200, 642] width 257 height 32
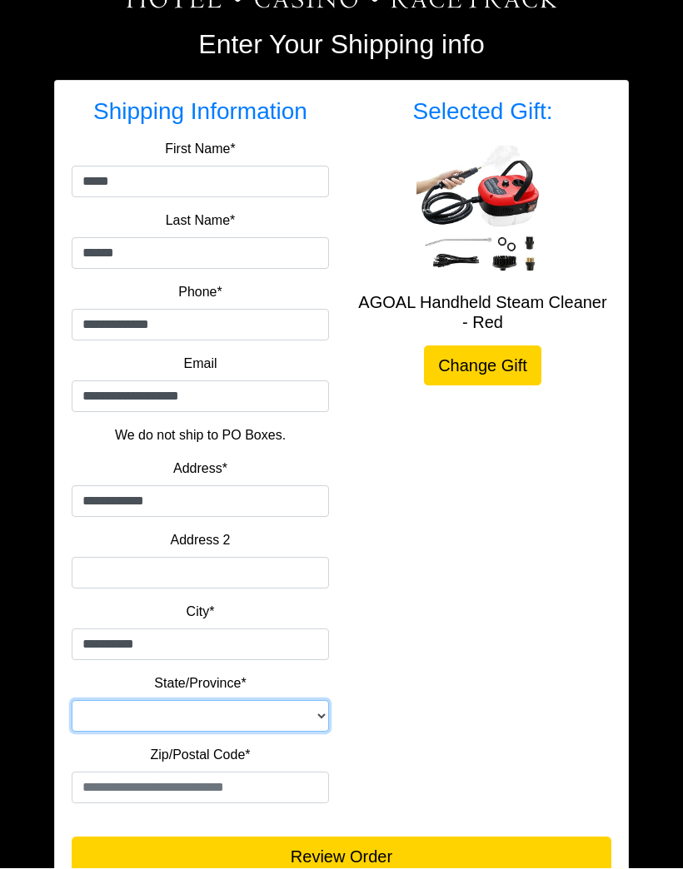
select select "**"
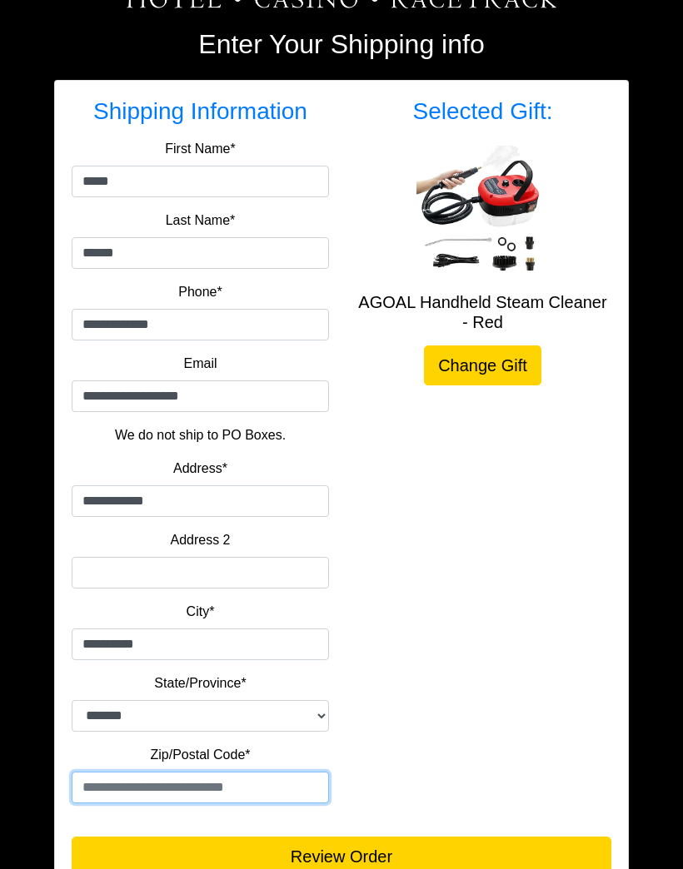
click at [110, 787] on input "text" at bounding box center [200, 788] width 257 height 32
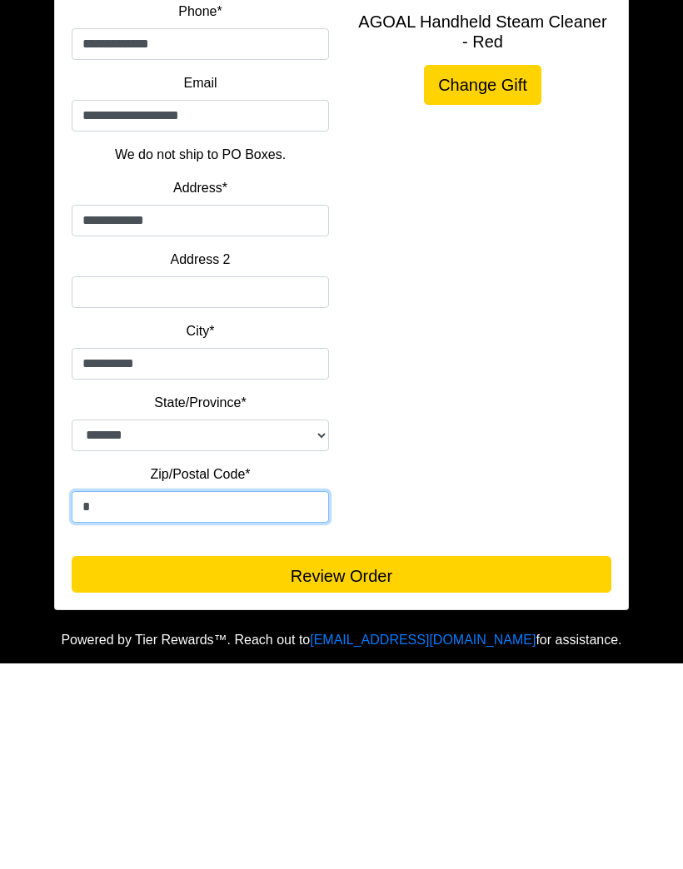
scroll to position [226, 0]
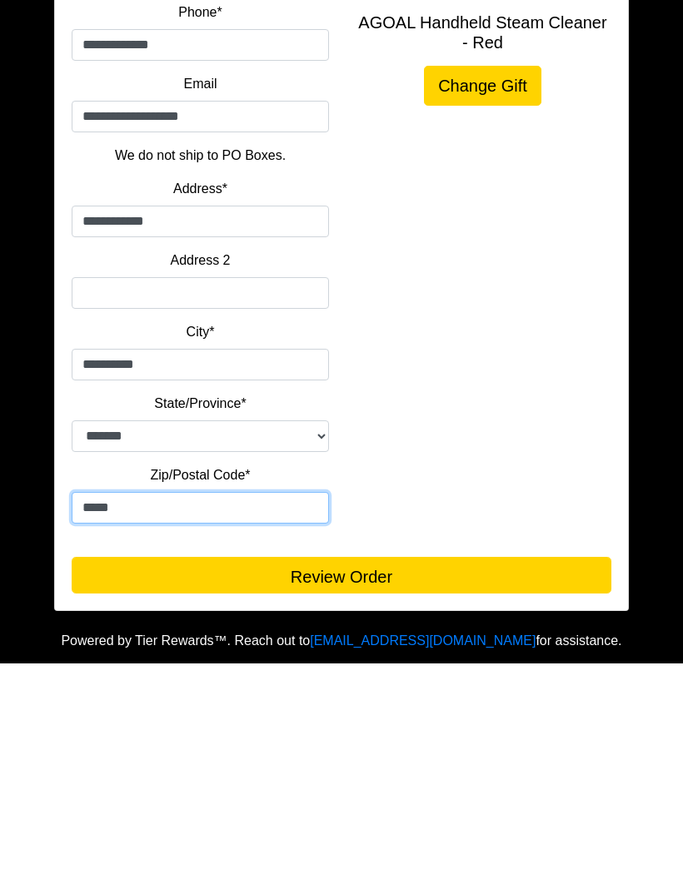
type input "*****"
click at [231, 762] on button "Review Order" at bounding box center [341, 780] width 539 height 37
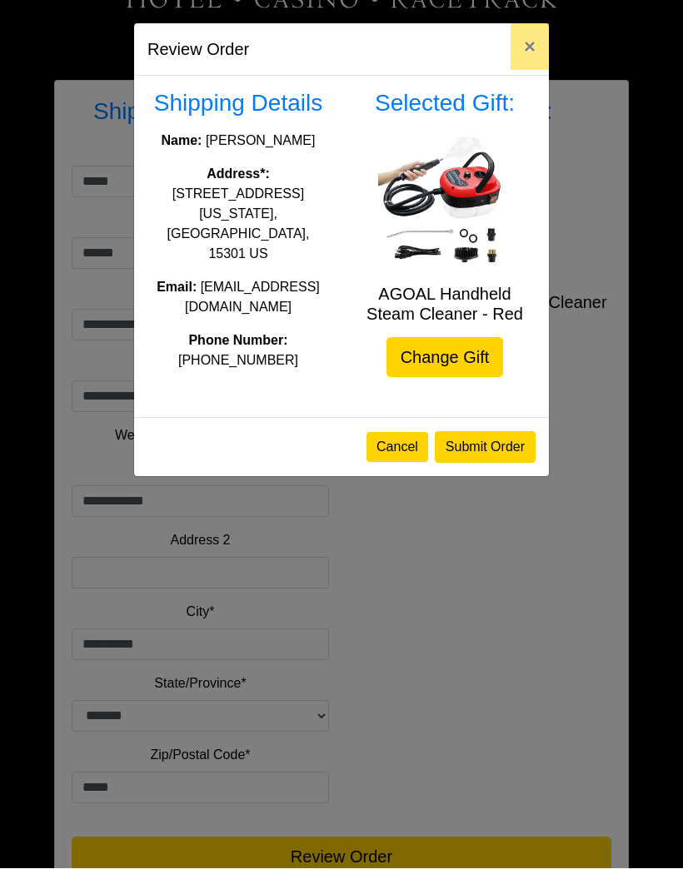
click at [486, 448] on button "Submit Order" at bounding box center [485, 448] width 101 height 32
